Goal: Task Accomplishment & Management: Manage account settings

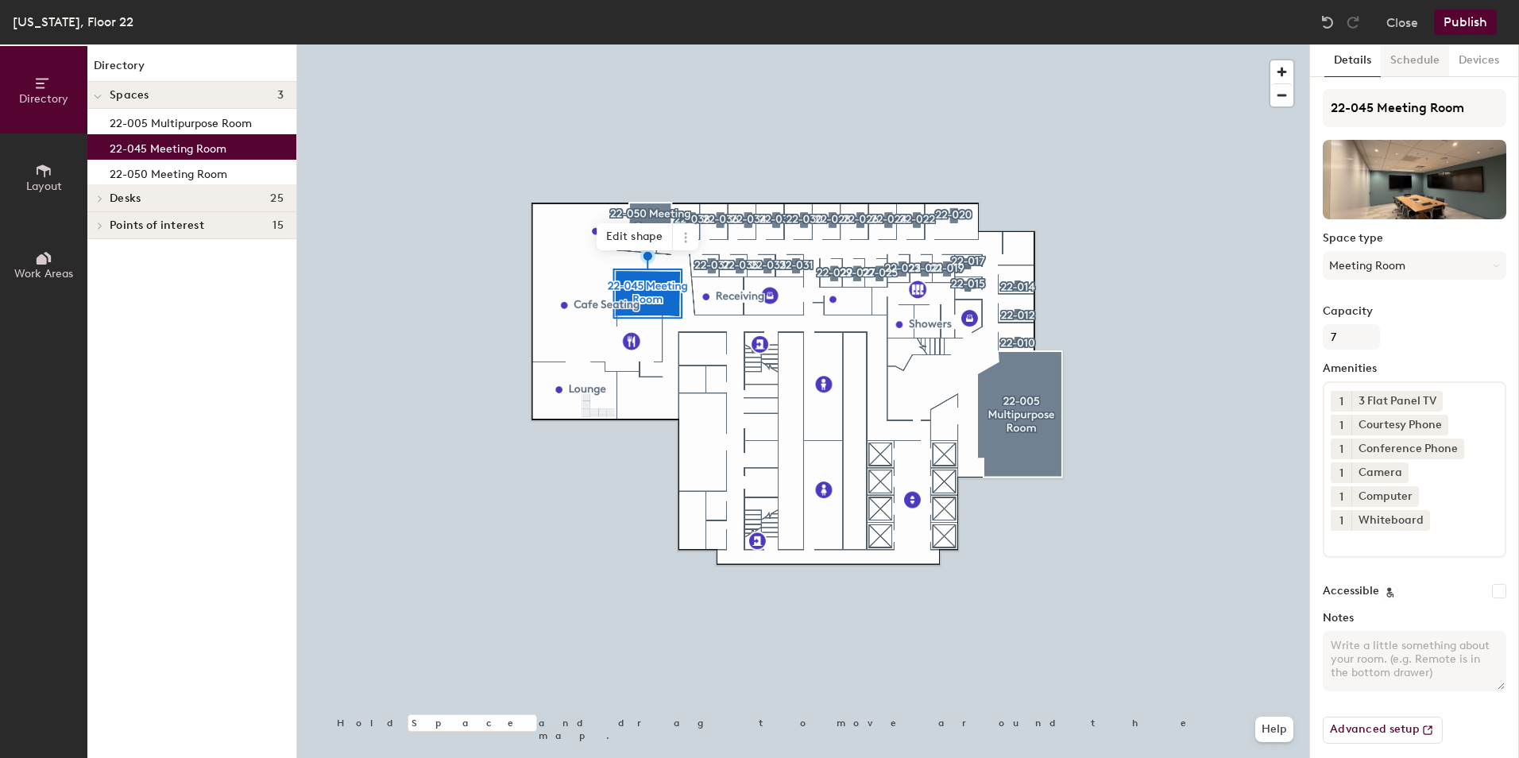
click at [1418, 54] on button "Schedule" at bounding box center [1415, 60] width 68 height 33
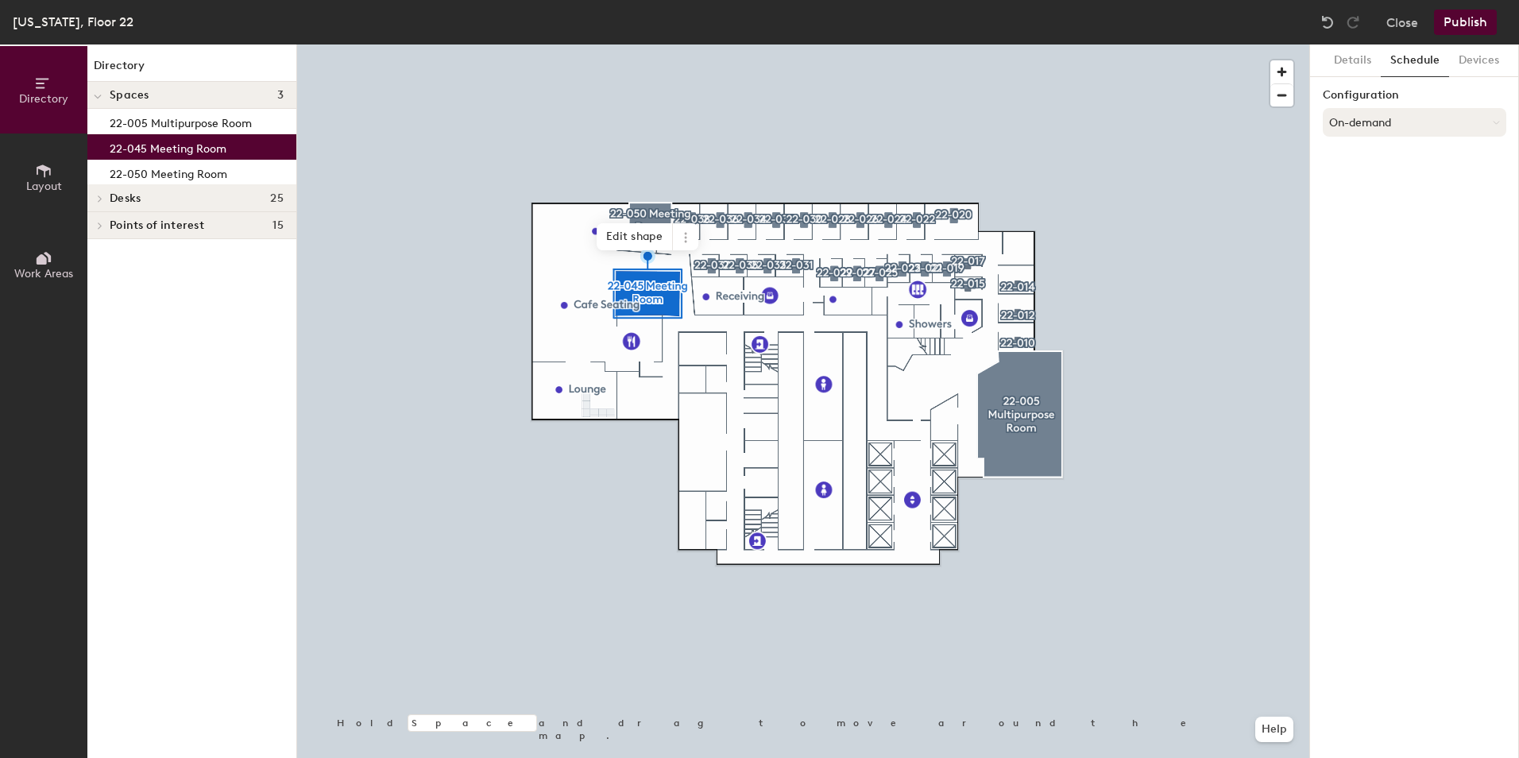
click at [1424, 126] on button "On-demand" at bounding box center [1415, 122] width 184 height 29
click at [1399, 184] on icon at bounding box center [1400, 186] width 10 height 10
click at [1400, 157] on button "Select account" at bounding box center [1415, 157] width 184 height 29
click at [1386, 215] on div "Microsoft 365" at bounding box center [1415, 221] width 182 height 24
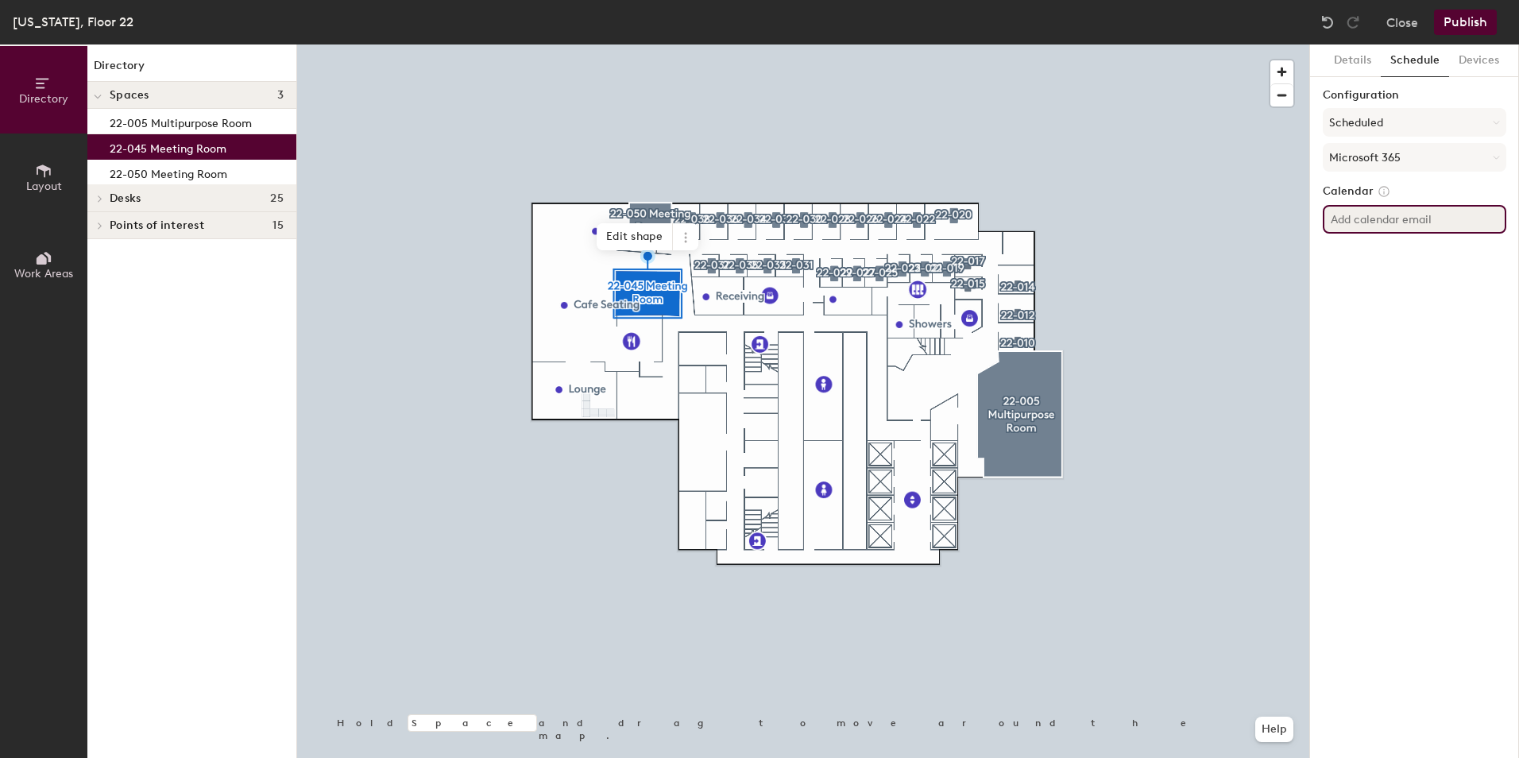
click at [1389, 220] on input at bounding box center [1415, 219] width 184 height 29
paste input "NewYorkMeeting22-045"
type input "NewYorkMeeting22-045@analysisgroup.com"
click at [1478, 248] on div "Details Schedule Devices Configuration Scheduled Microsoft 365 Calendar NewYork…" at bounding box center [1414, 400] width 209 height 713
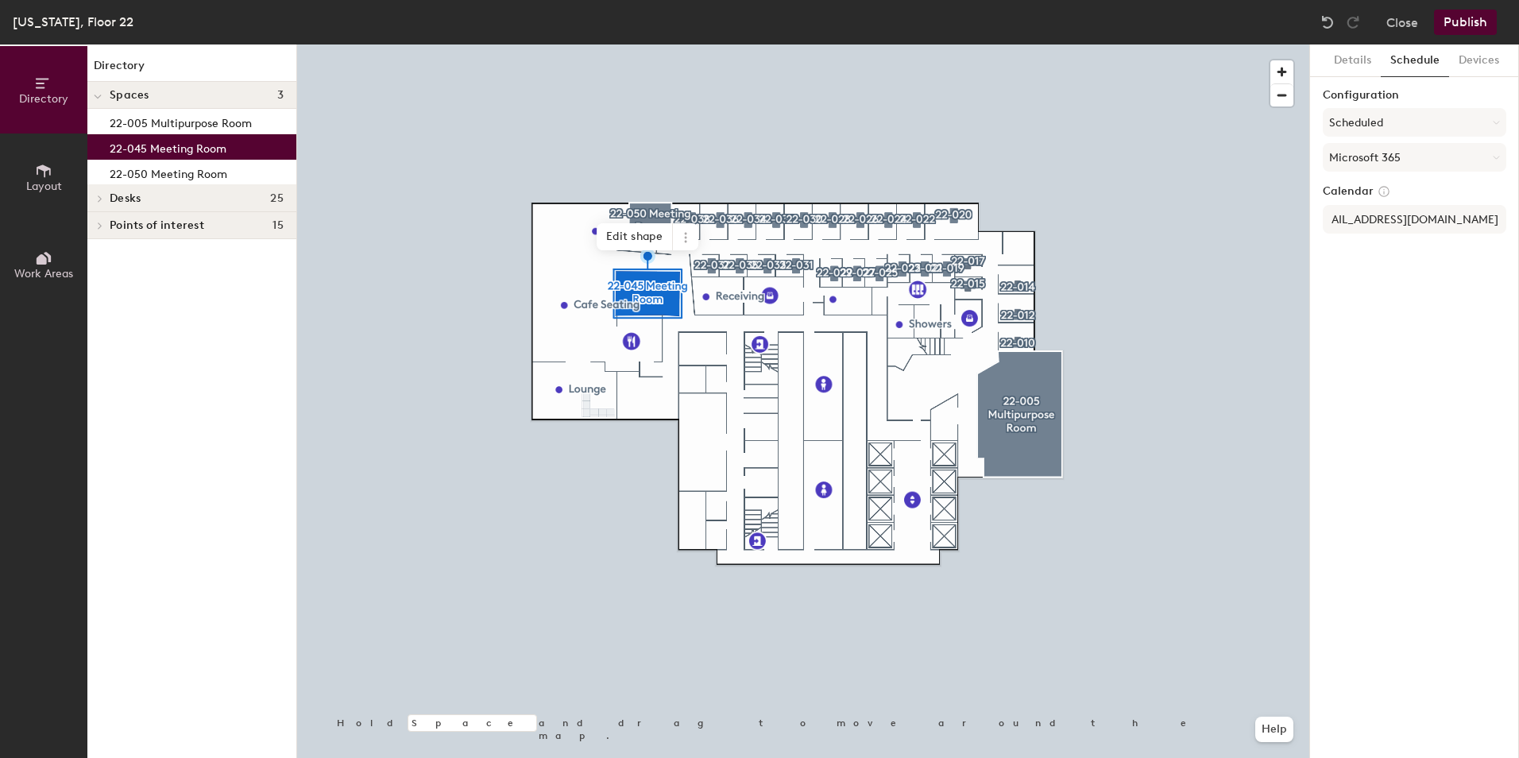
scroll to position [0, 0]
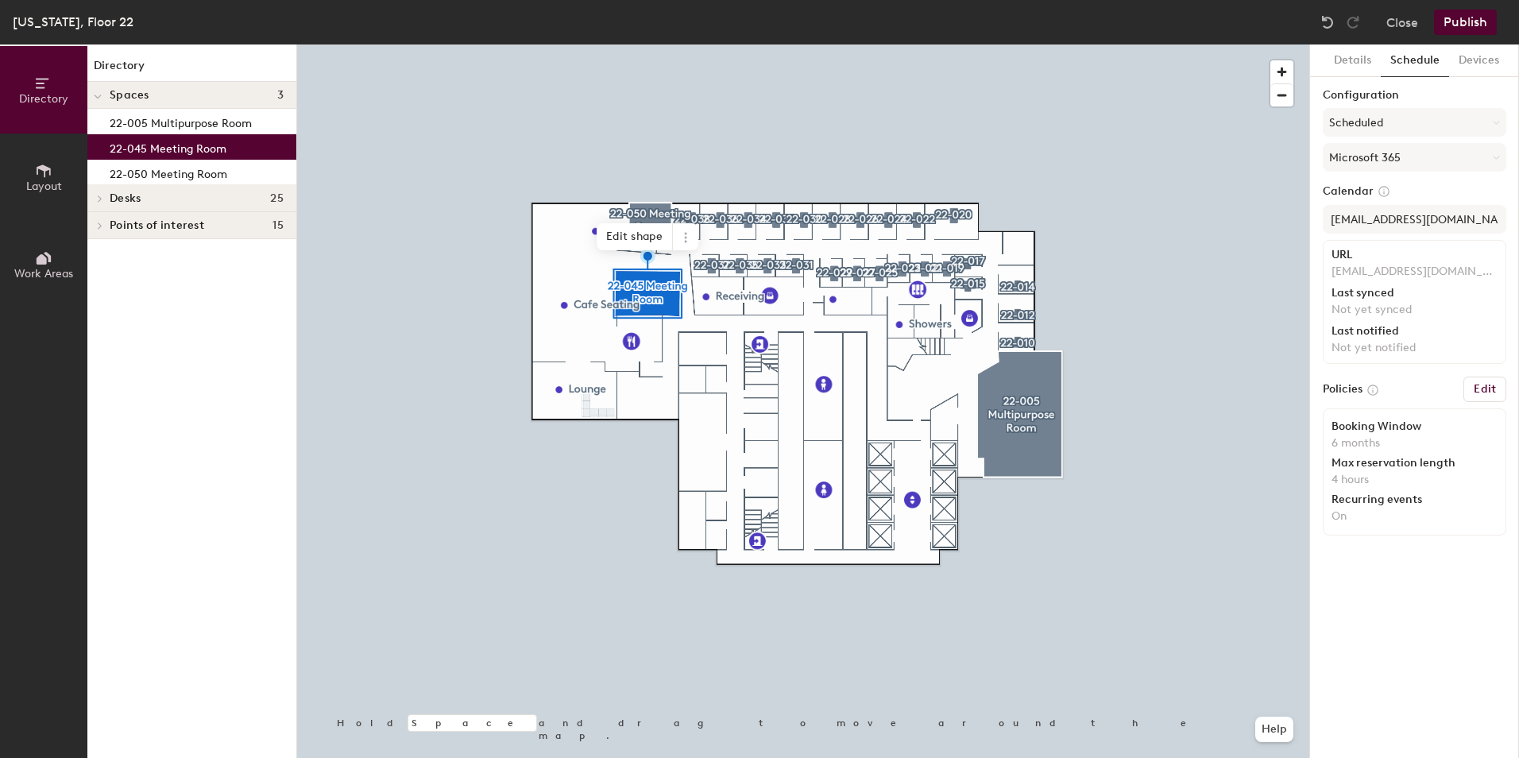
click at [1475, 21] on button "Publish" at bounding box center [1465, 22] width 63 height 25
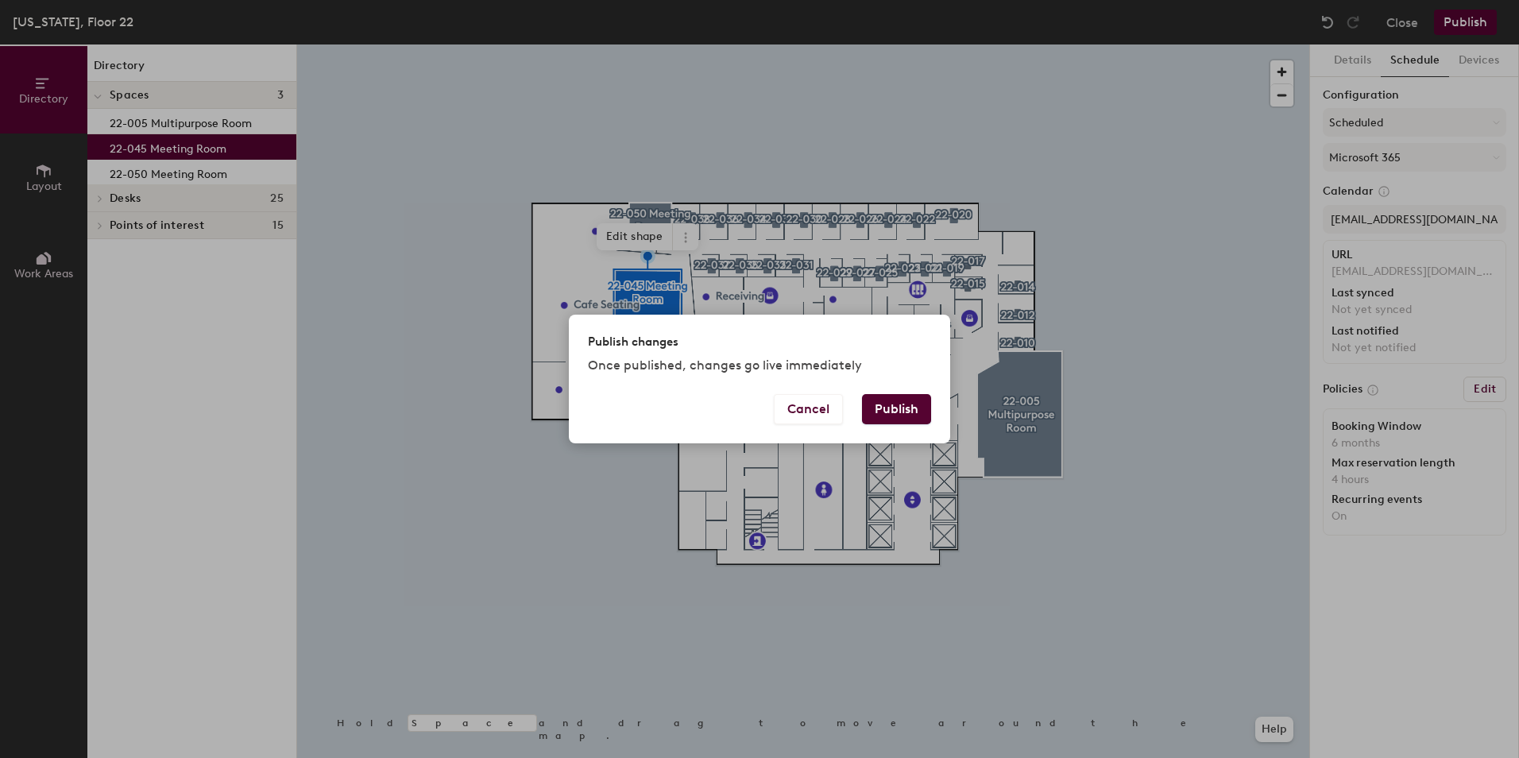
click at [909, 404] on button "Publish" at bounding box center [896, 409] width 69 height 30
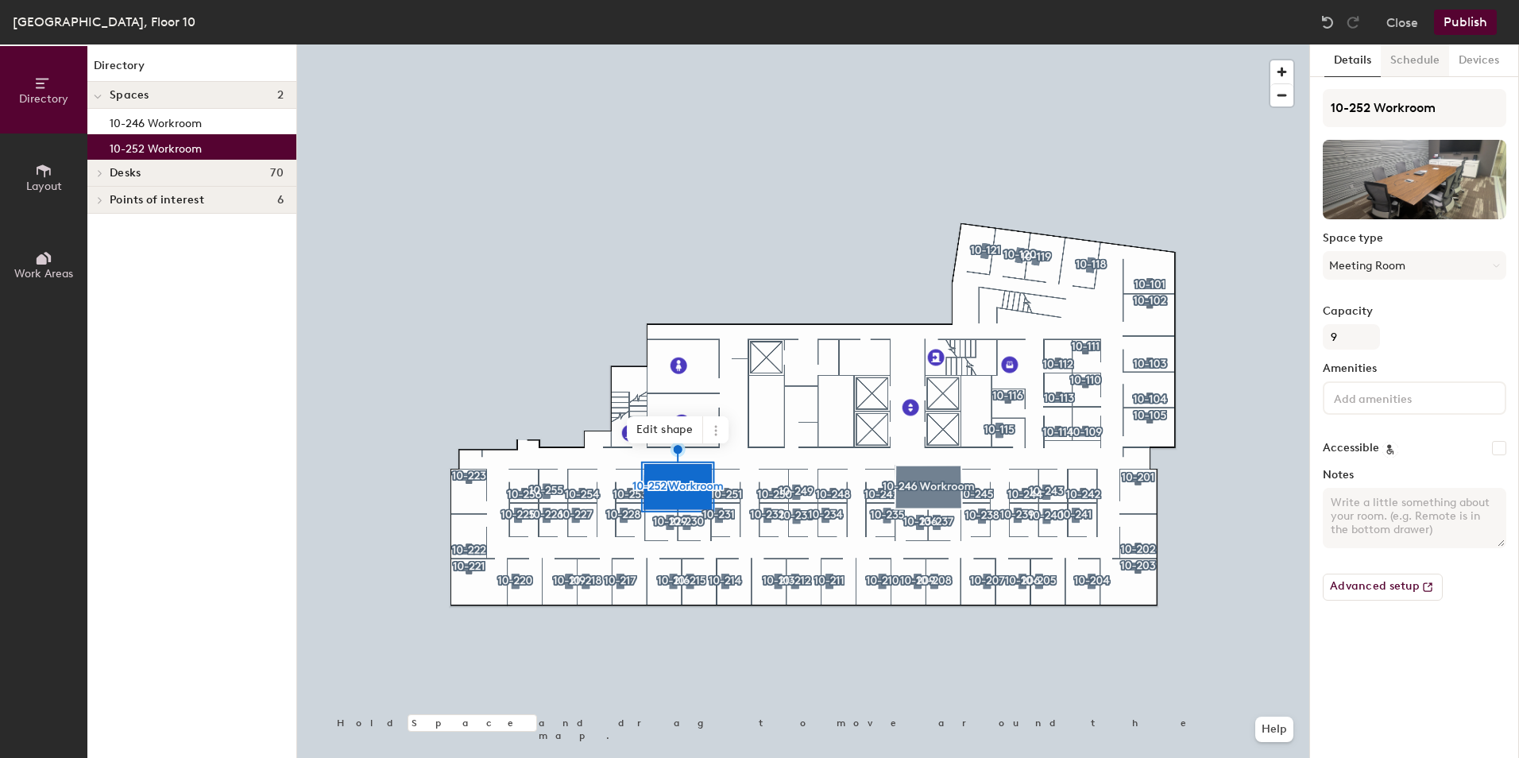
click at [1424, 64] on button "Schedule" at bounding box center [1415, 60] width 68 height 33
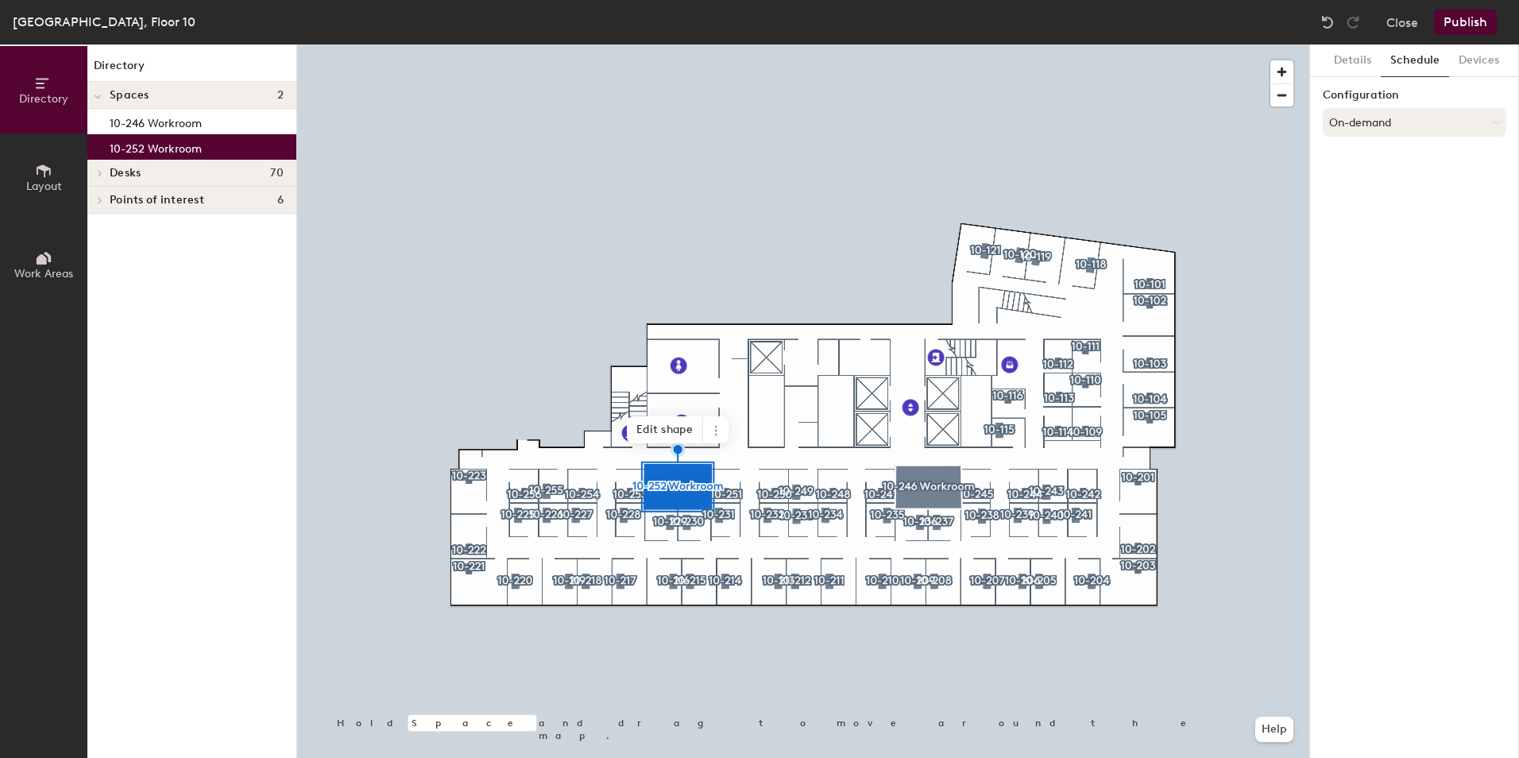
click at [1374, 113] on button "On-demand" at bounding box center [1415, 122] width 184 height 29
click at [1384, 187] on div "Scheduled" at bounding box center [1415, 186] width 182 height 24
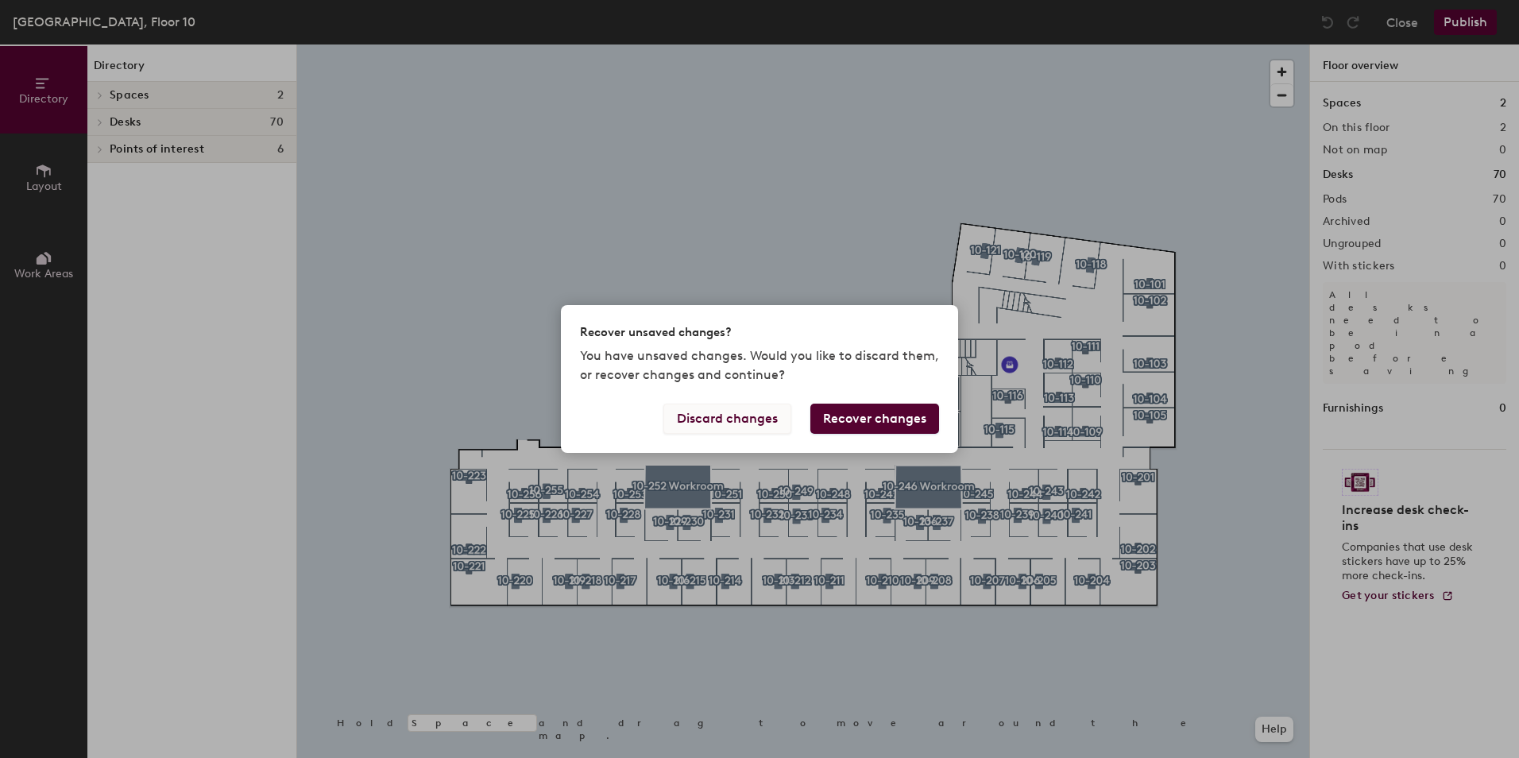
click at [729, 422] on button "Discard changes" at bounding box center [727, 419] width 128 height 30
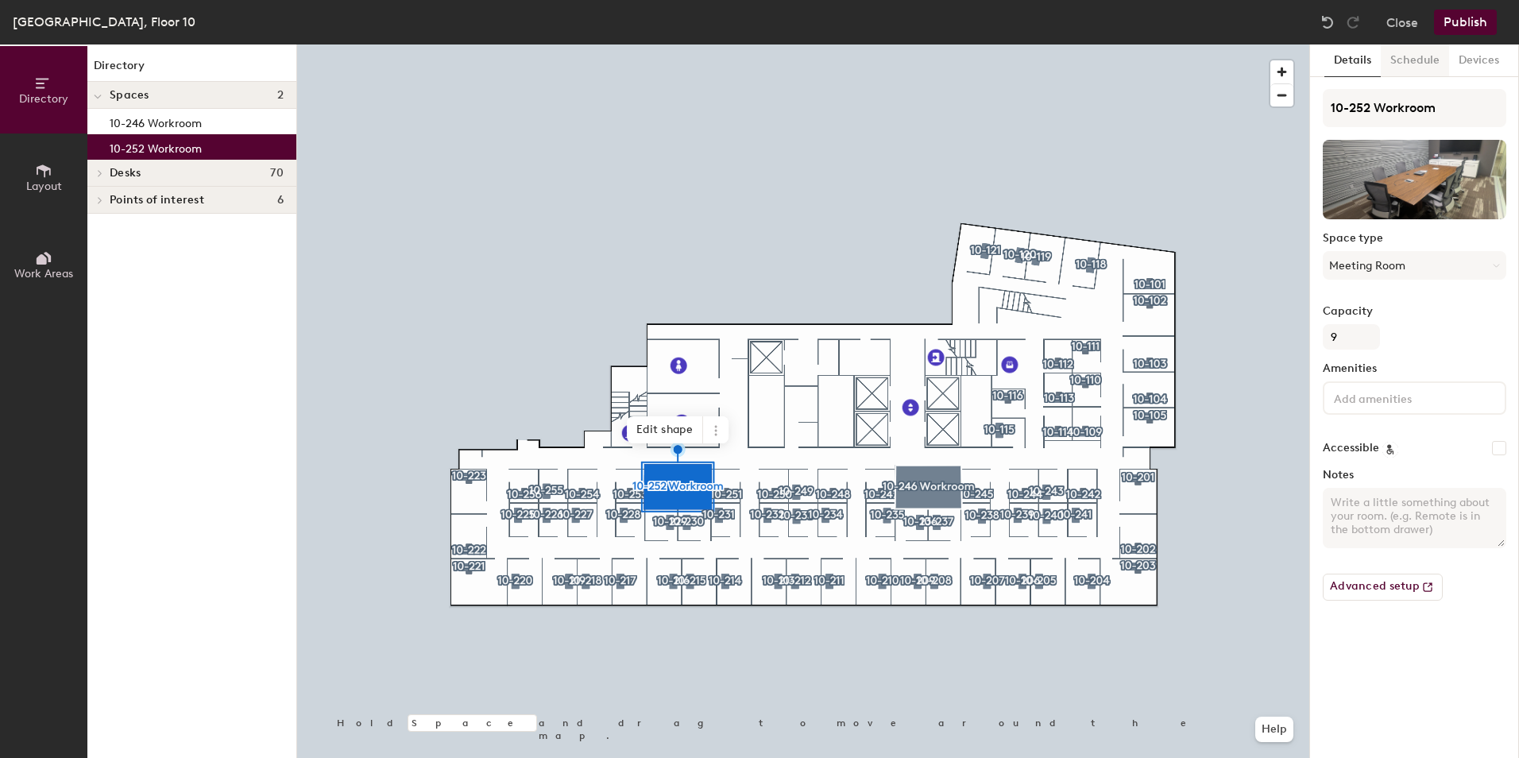
click at [1393, 51] on button "Schedule" at bounding box center [1415, 60] width 68 height 33
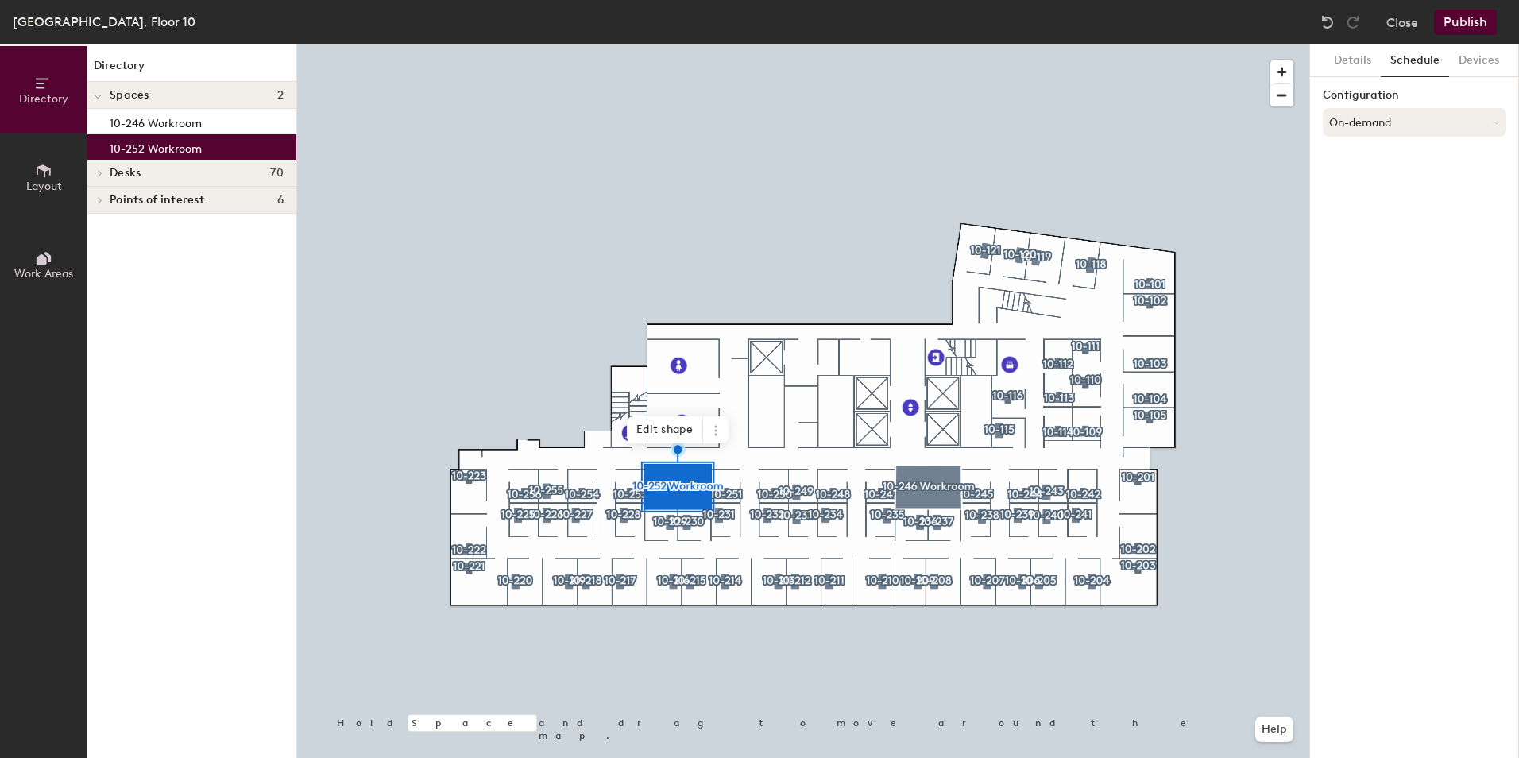
click at [1391, 122] on button "On-demand" at bounding box center [1415, 122] width 184 height 29
click at [1374, 187] on div "Scheduled" at bounding box center [1415, 186] width 182 height 24
click at [1370, 178] on div "Configuration Scheduled Select account" at bounding box center [1415, 136] width 184 height 95
click at [1391, 149] on button "Select account" at bounding box center [1415, 157] width 184 height 29
click at [1388, 208] on div "Google Apps" at bounding box center [1415, 197] width 182 height 24
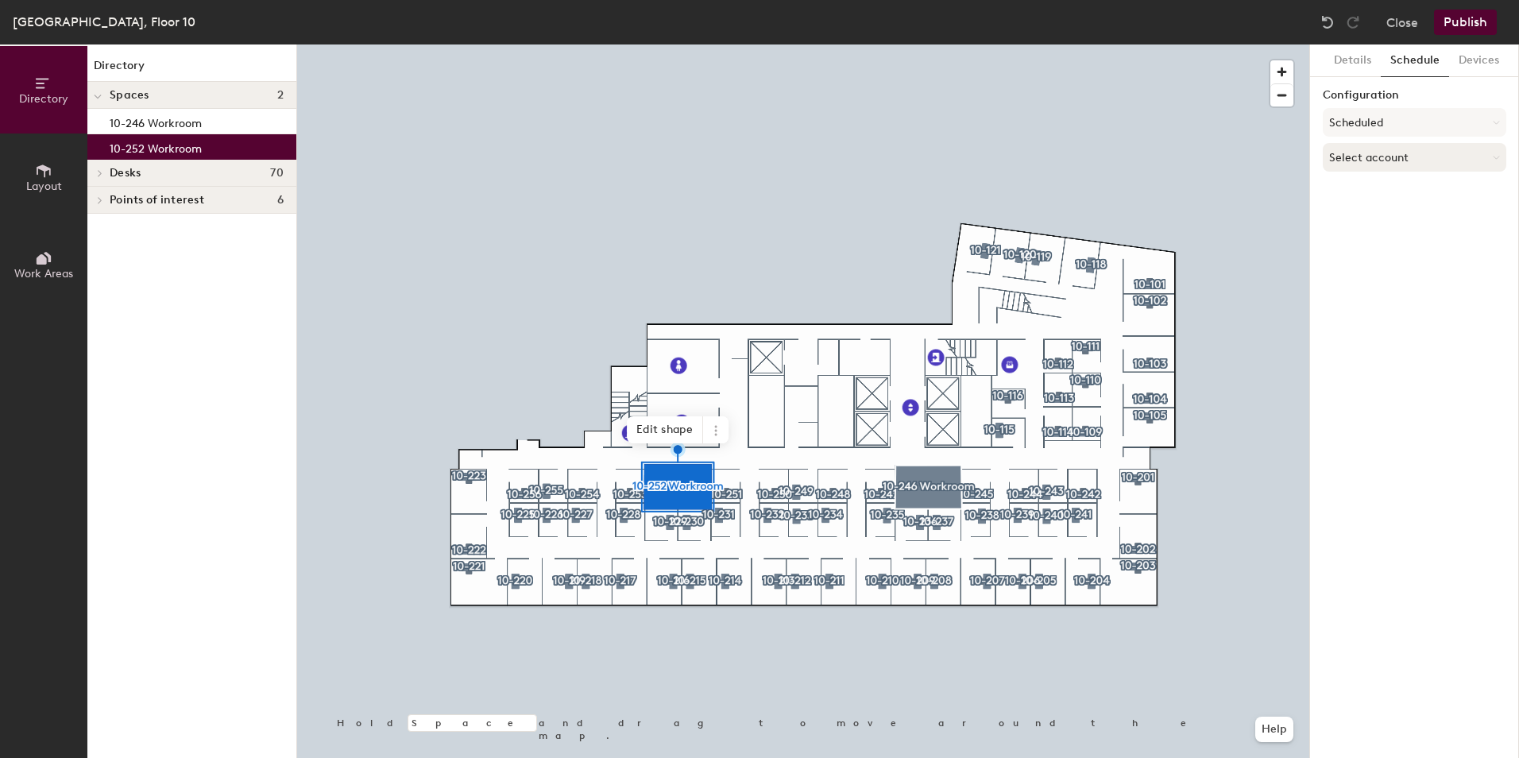
click at [1363, 163] on button "Select account" at bounding box center [1415, 157] width 184 height 29
click at [1376, 214] on div "Microsoft 365" at bounding box center [1415, 221] width 182 height 24
click at [1388, 214] on input at bounding box center [1415, 219] width 184 height 29
paste input "DenverMeetign10-252"
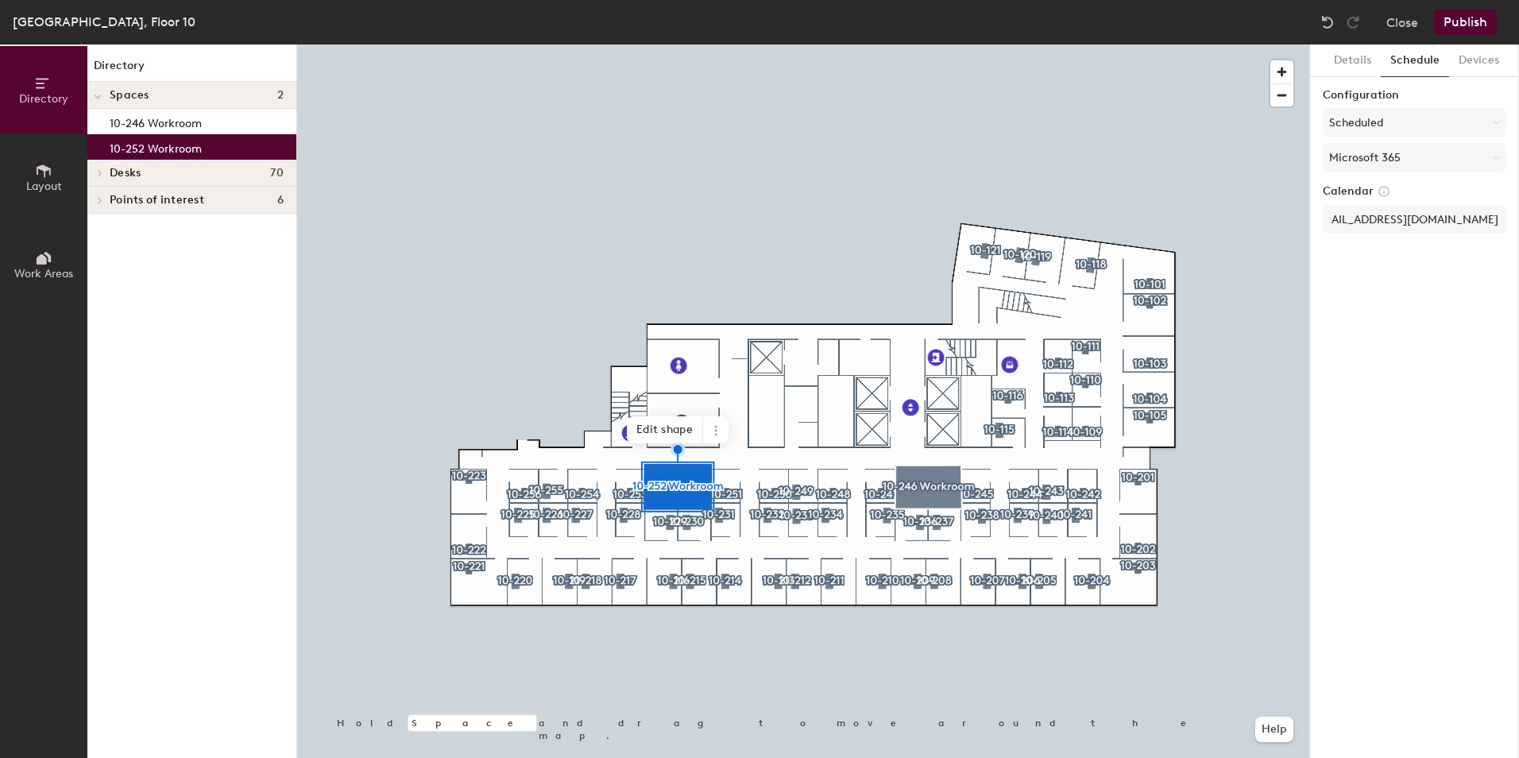
click at [1365, 332] on div "Details Schedule Devices Configuration Scheduled Microsoft 365 Calendar DenverM…" at bounding box center [1414, 400] width 209 height 713
click at [1407, 226] on input "DenverMeetign10-252@analysisgroup.com" at bounding box center [1415, 219] width 184 height 29
type input "DenverMeeting10-252@analysisgroup.com"
click at [1398, 379] on div "Details Schedule Devices Configuration Scheduled Microsoft 365 Calendar DenverM…" at bounding box center [1414, 400] width 209 height 713
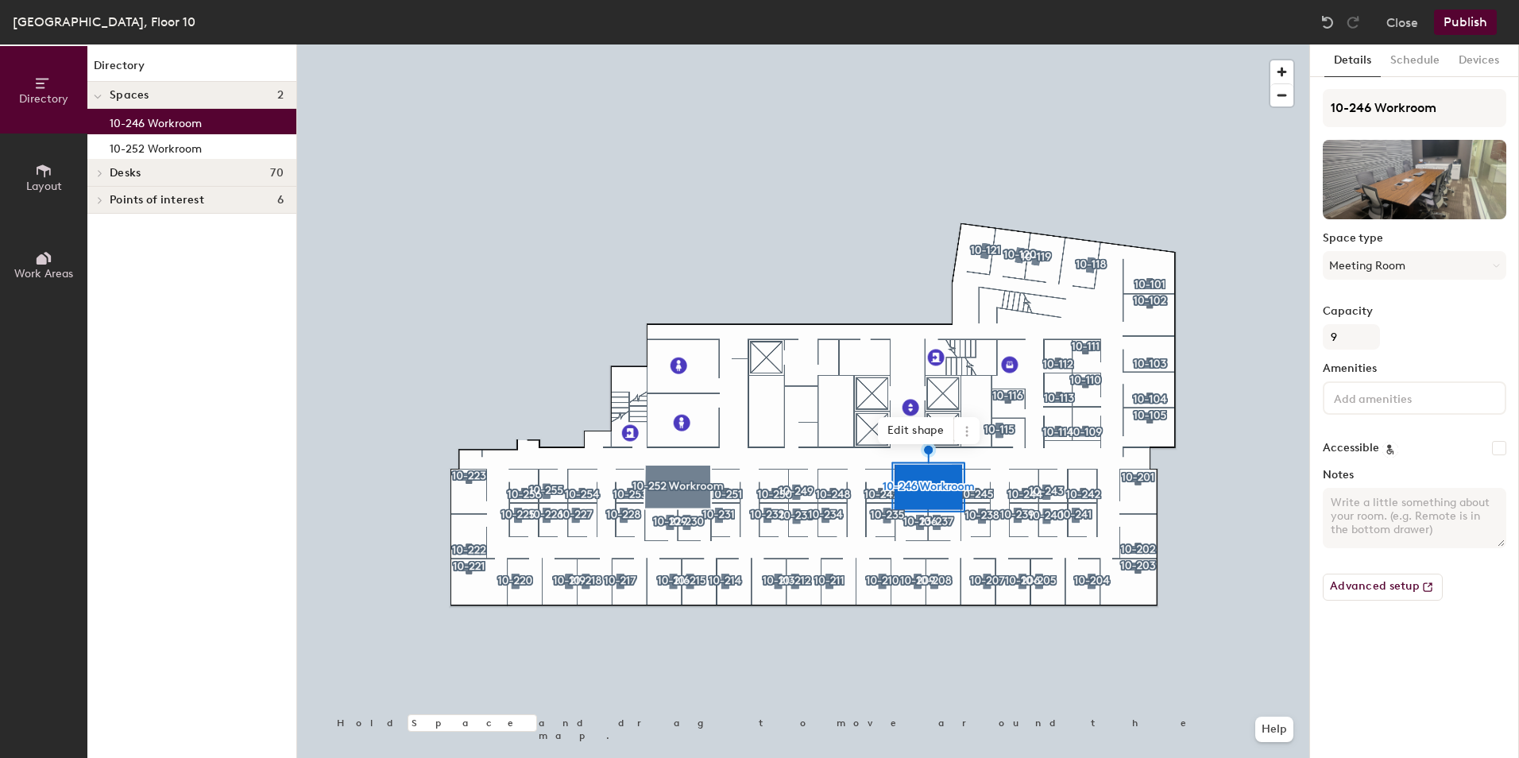
click at [1418, 43] on div "Denver, Floor 10 Close Publish" at bounding box center [759, 22] width 1519 height 44
click at [1422, 61] on button "Schedule" at bounding box center [1415, 60] width 68 height 33
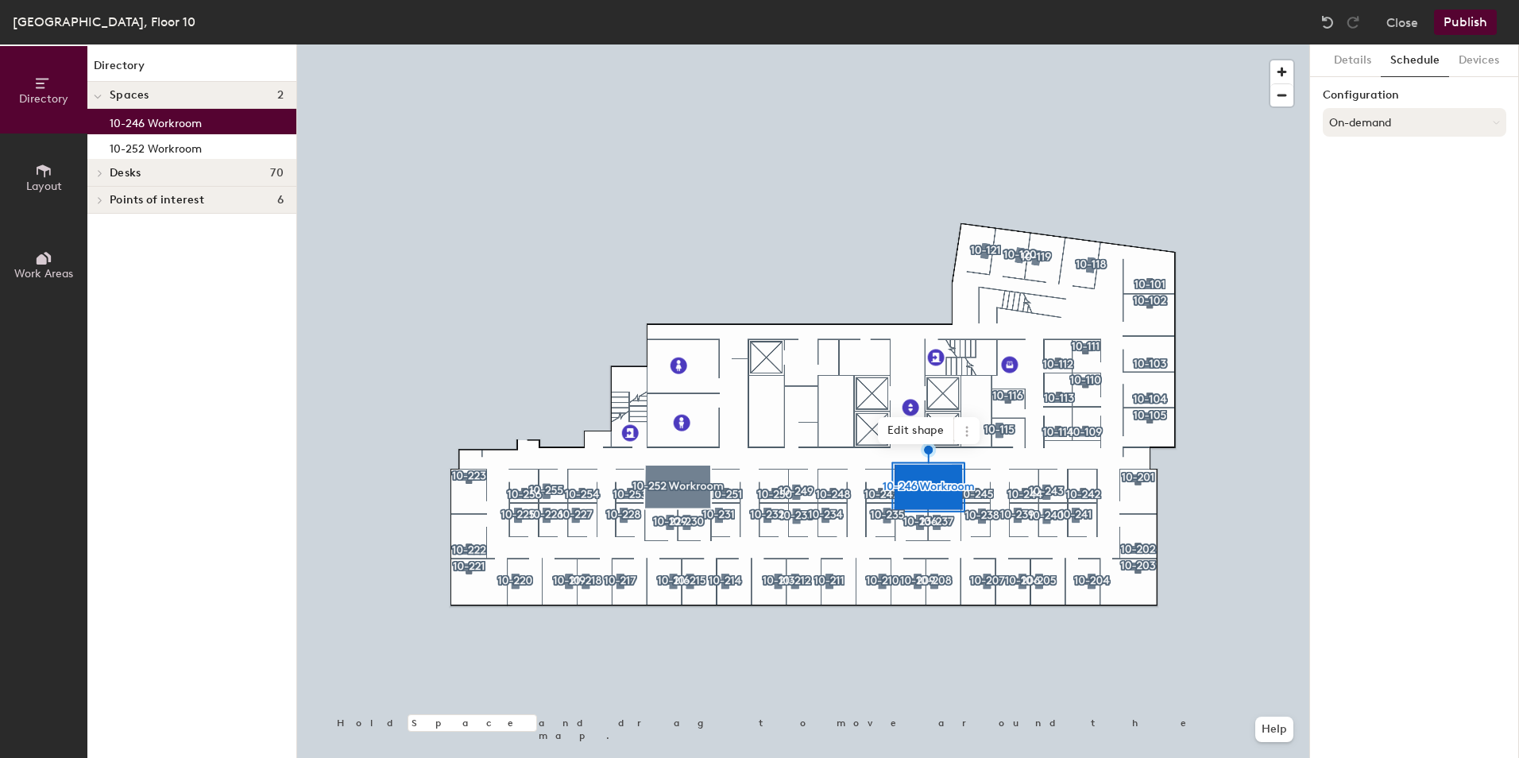
click at [1391, 122] on button "On-demand" at bounding box center [1415, 122] width 184 height 29
click at [1382, 188] on div "Scheduled" at bounding box center [1415, 186] width 182 height 24
click at [1401, 133] on button "Scheduled" at bounding box center [1415, 122] width 184 height 29
click at [1411, 121] on button "Scheduled" at bounding box center [1415, 122] width 184 height 29
click at [1405, 157] on button "Select account" at bounding box center [1415, 157] width 184 height 29
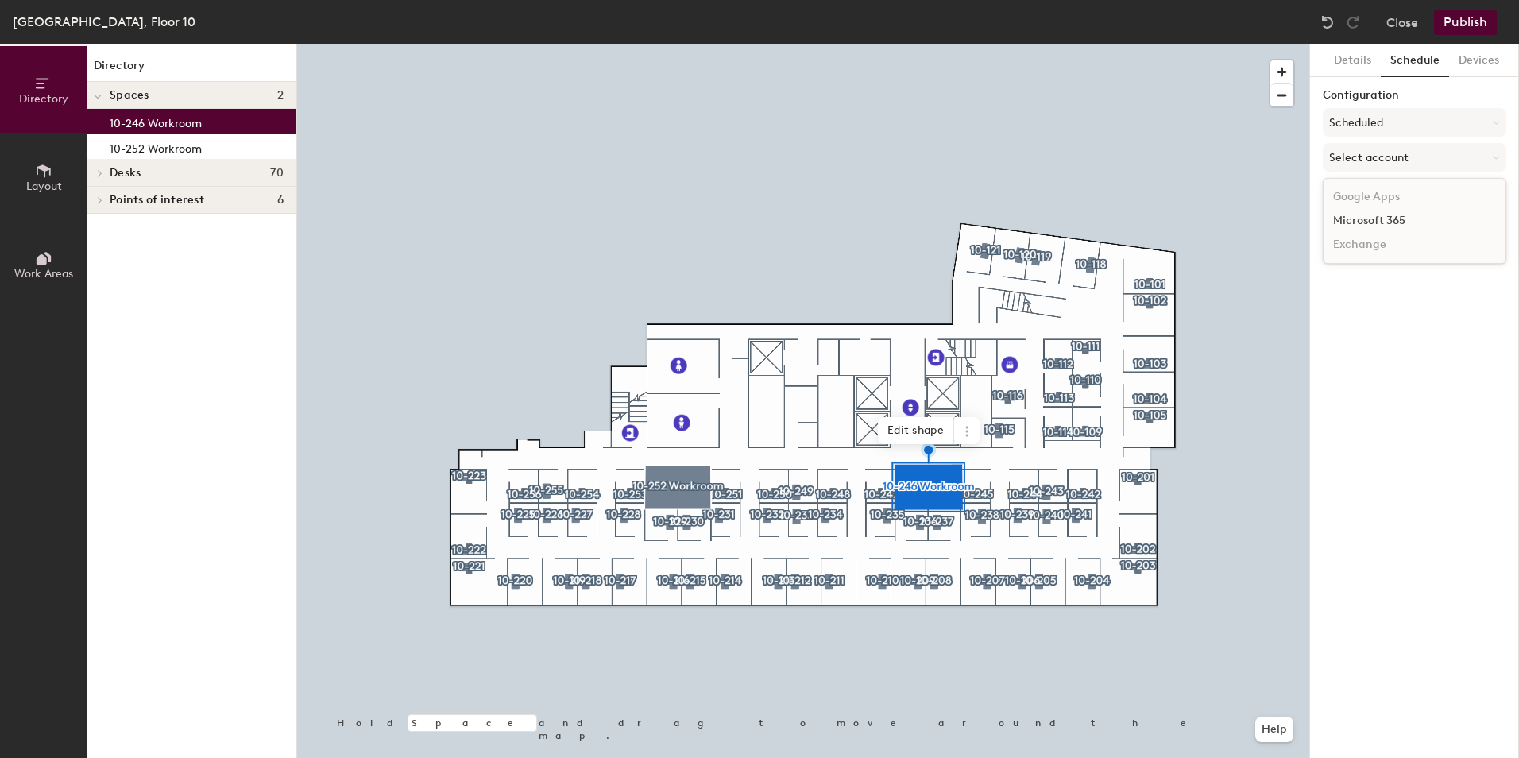
click at [1419, 222] on div "Microsoft 365" at bounding box center [1415, 221] width 182 height 24
click at [1400, 226] on input at bounding box center [1415, 219] width 184 height 29
paste input "DenverMeeting10-246"
type input "DenverMeeting10-246@analysisgroup.com"
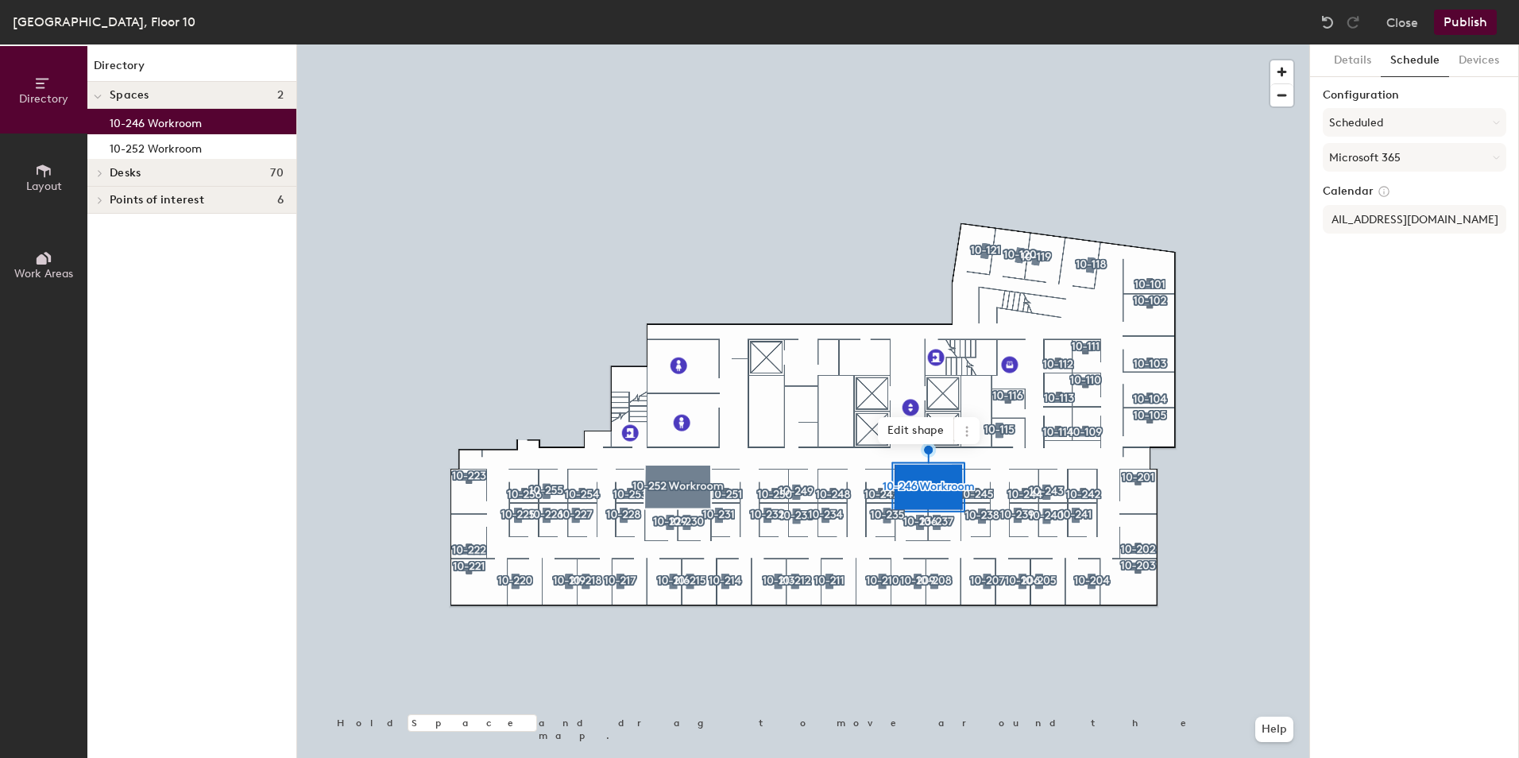
click at [1415, 266] on div "Details Schedule Devices Configuration Scheduled Microsoft 365 Calendar DenverM…" at bounding box center [1414, 400] width 209 height 713
click at [1471, 16] on button "Publish" at bounding box center [1465, 22] width 63 height 25
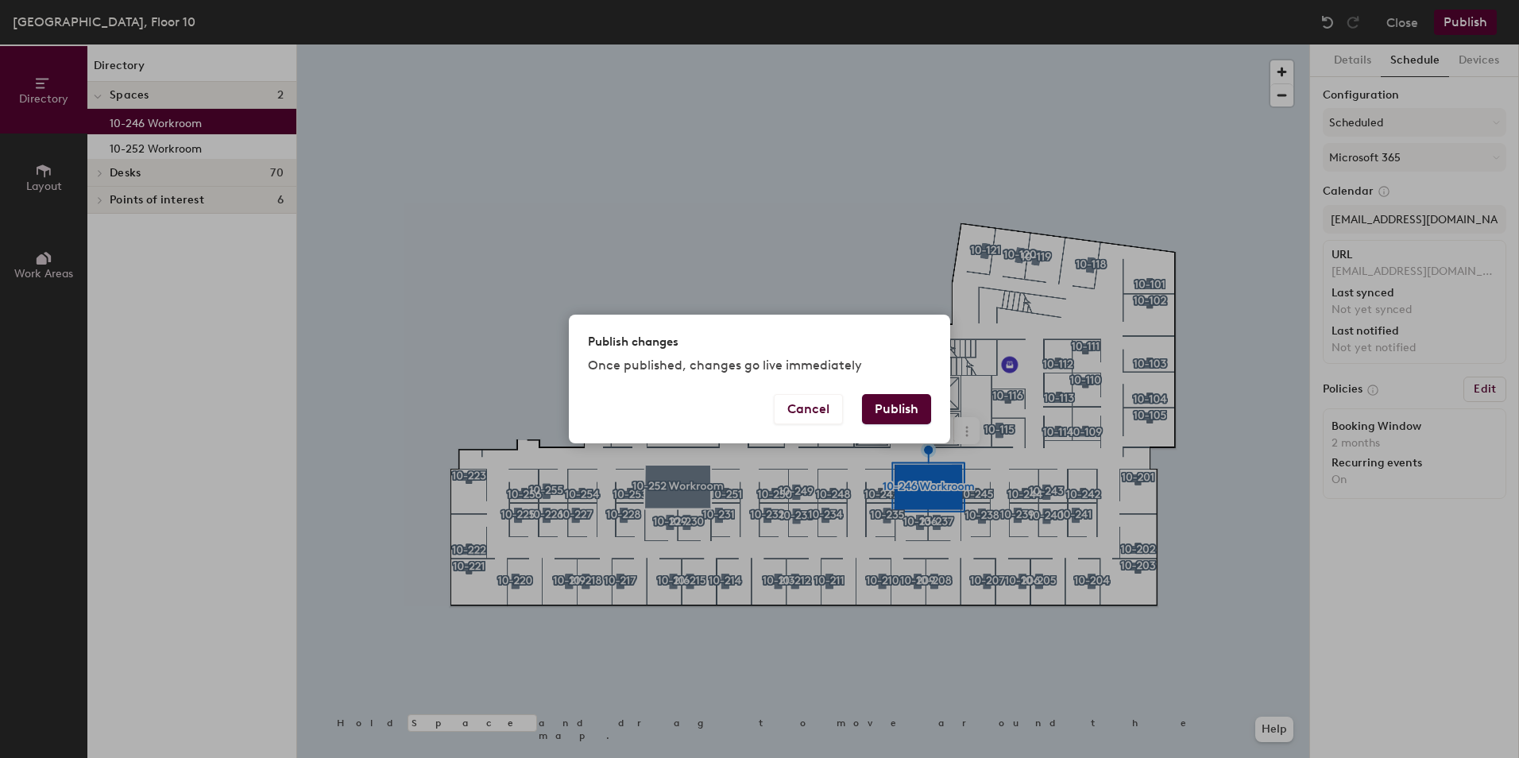
click at [908, 407] on button "Publish" at bounding box center [896, 409] width 69 height 30
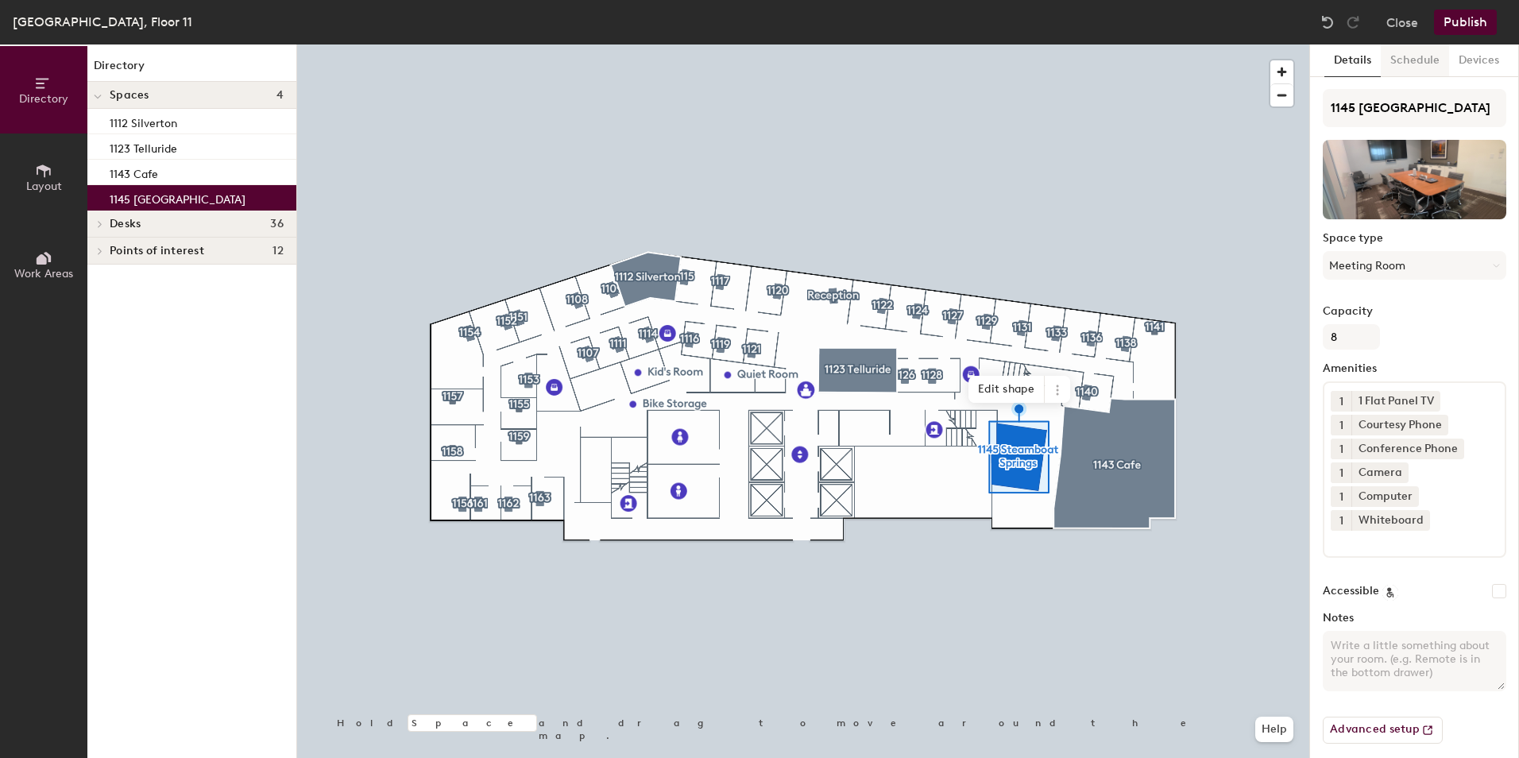
click at [1409, 64] on button "Schedule" at bounding box center [1415, 60] width 68 height 33
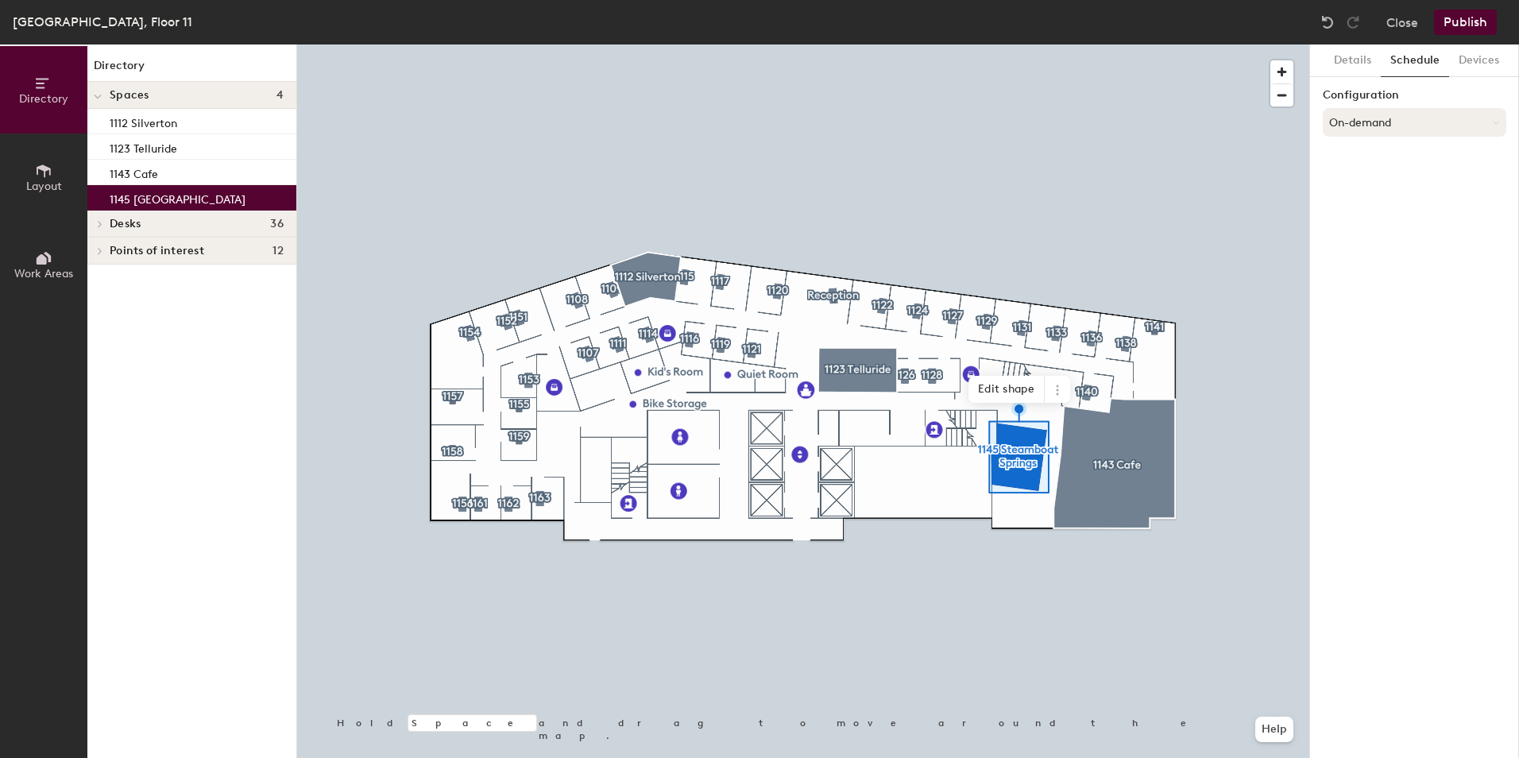
click at [1386, 124] on button "On-demand" at bounding box center [1415, 122] width 184 height 29
click at [1378, 188] on div "Scheduled" at bounding box center [1415, 186] width 182 height 24
click at [1381, 162] on button "Select account" at bounding box center [1415, 157] width 184 height 29
click at [1391, 226] on div "Microsoft 365" at bounding box center [1415, 221] width 182 height 24
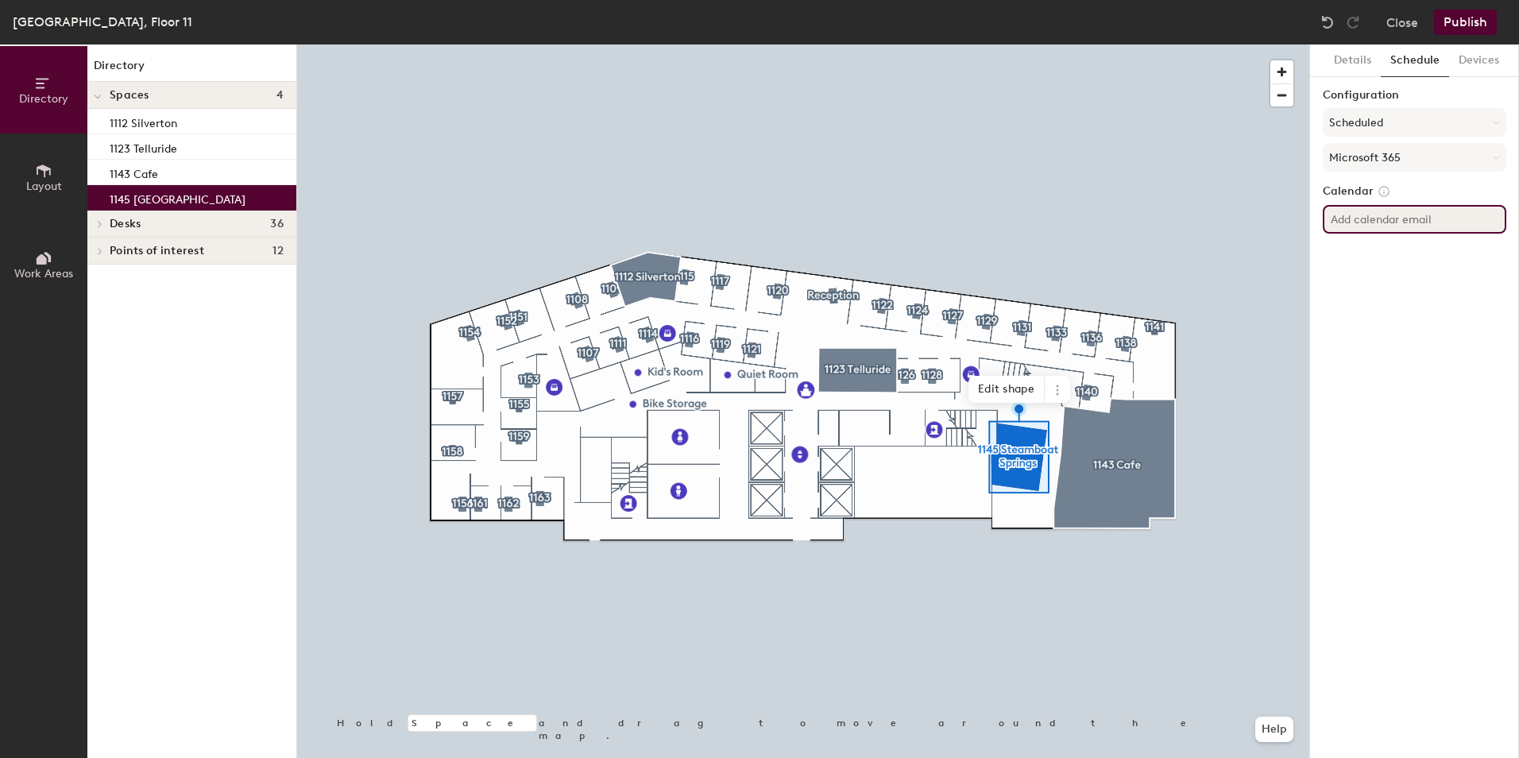
click at [1397, 222] on input at bounding box center [1415, 219] width 184 height 29
paste input "DenverConference1145"
type input "[EMAIL_ADDRESS][DOMAIN_NAME]"
click at [1467, 242] on div "Configuration Scheduled Microsoft 365 Calendar [EMAIL_ADDRESS][DOMAIN_NAME]" at bounding box center [1415, 167] width 184 height 157
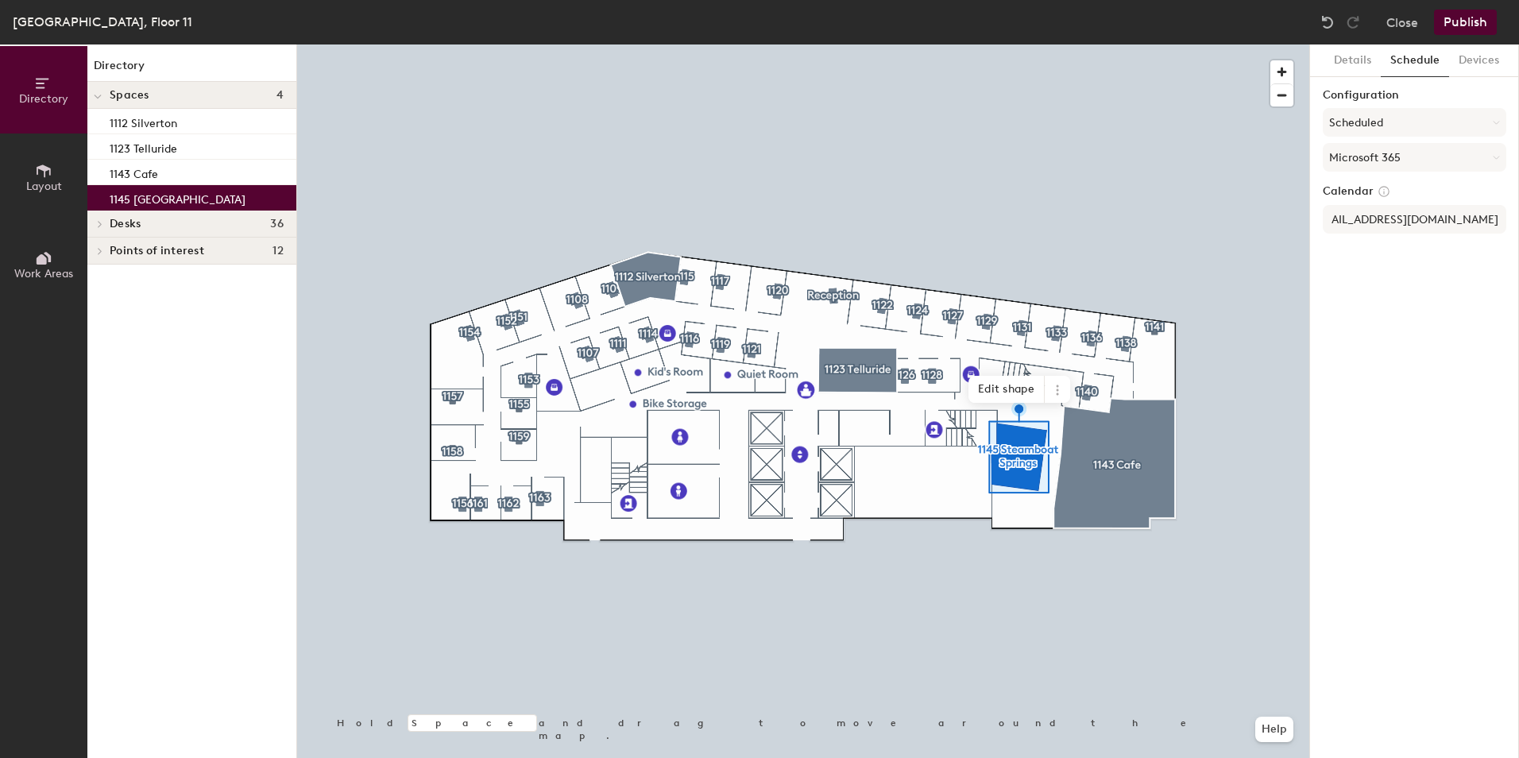
scroll to position [0, 0]
click at [1478, 21] on button "Publish" at bounding box center [1465, 22] width 63 height 25
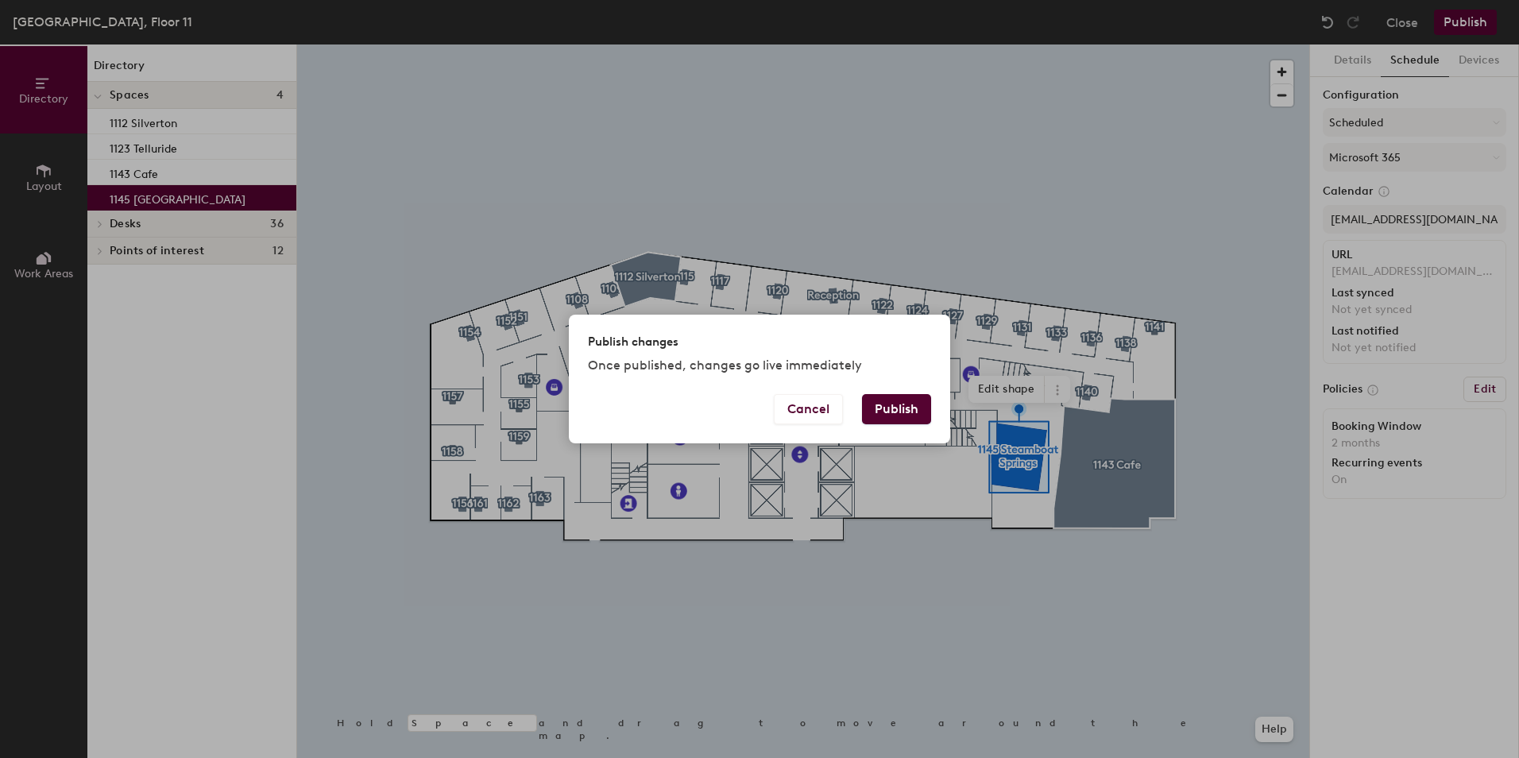
click at [918, 415] on button "Publish" at bounding box center [896, 409] width 69 height 30
